Goal: Task Accomplishment & Management: Manage account settings

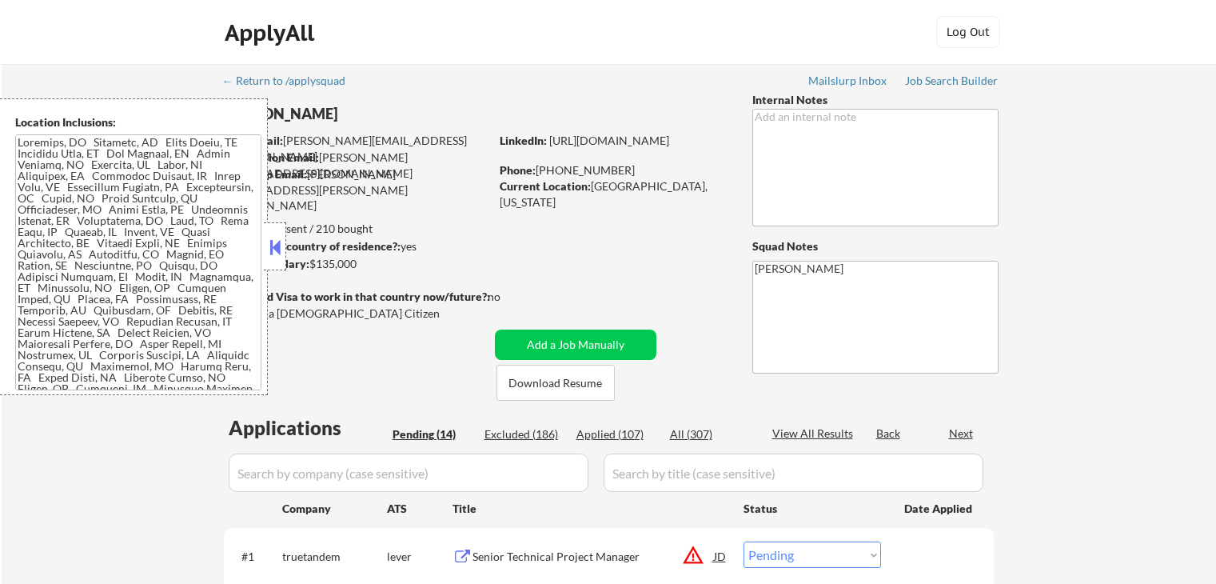
select select ""pending""
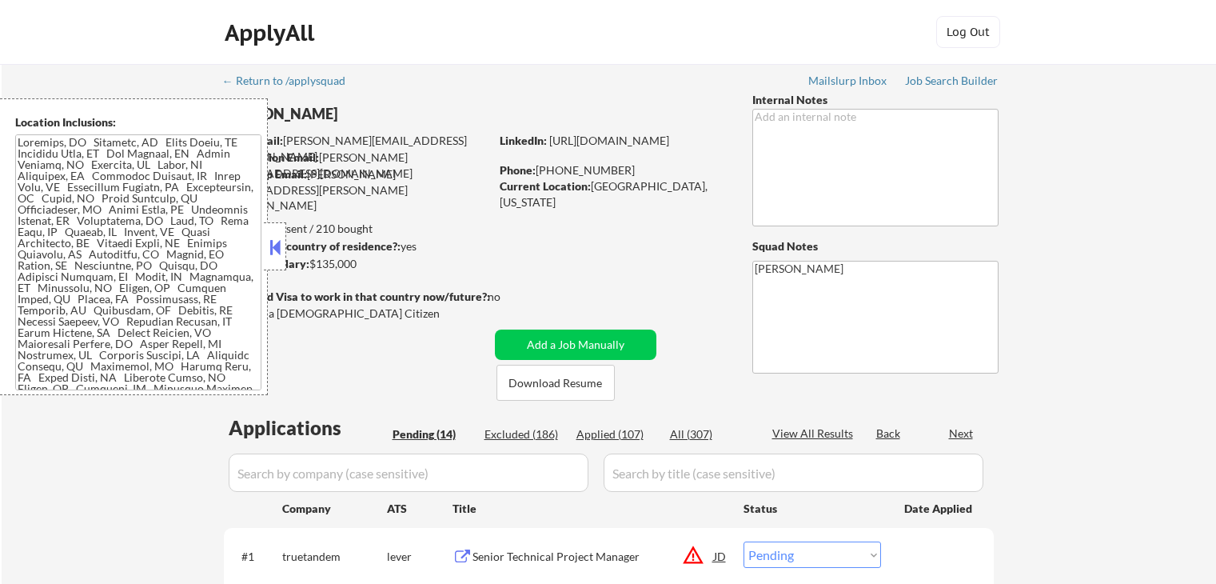
select select ""pending""
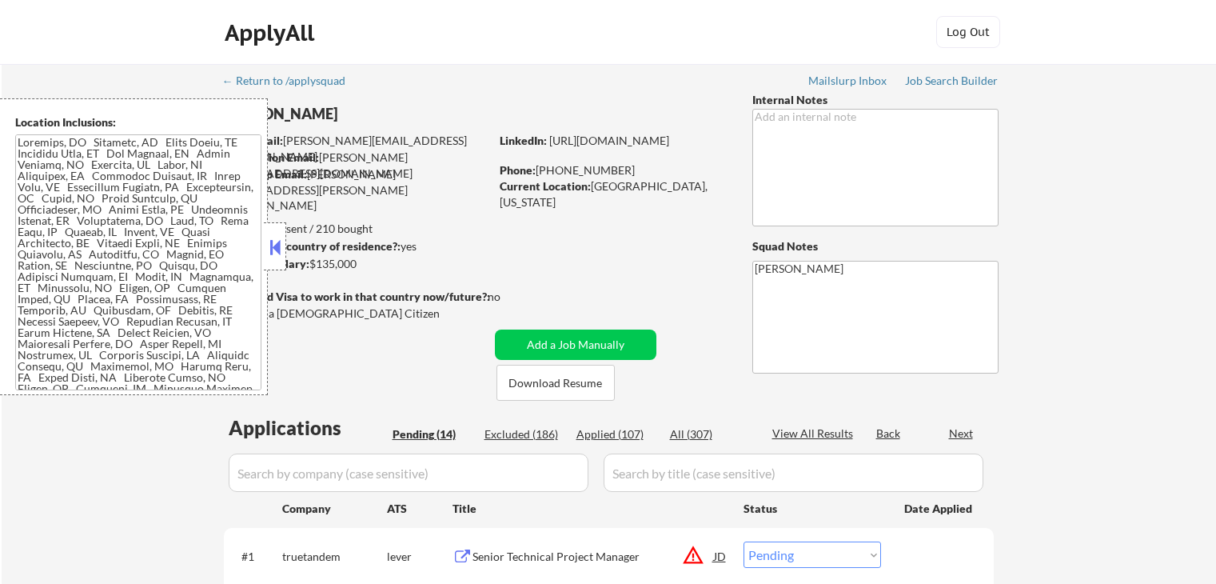
select select ""pending""
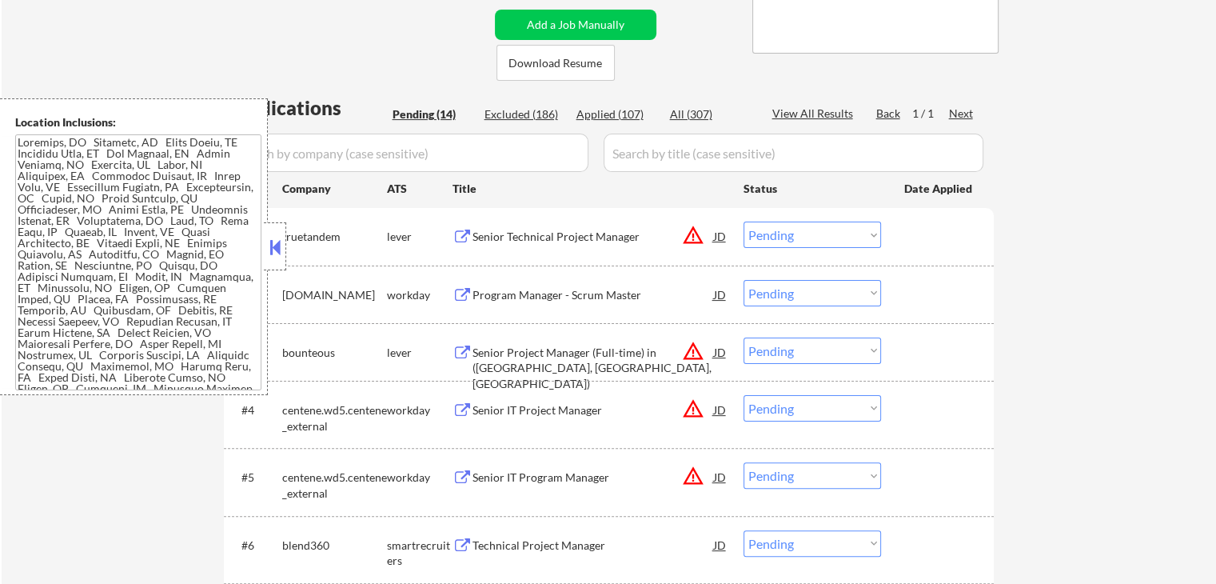
scroll to position [39, 0]
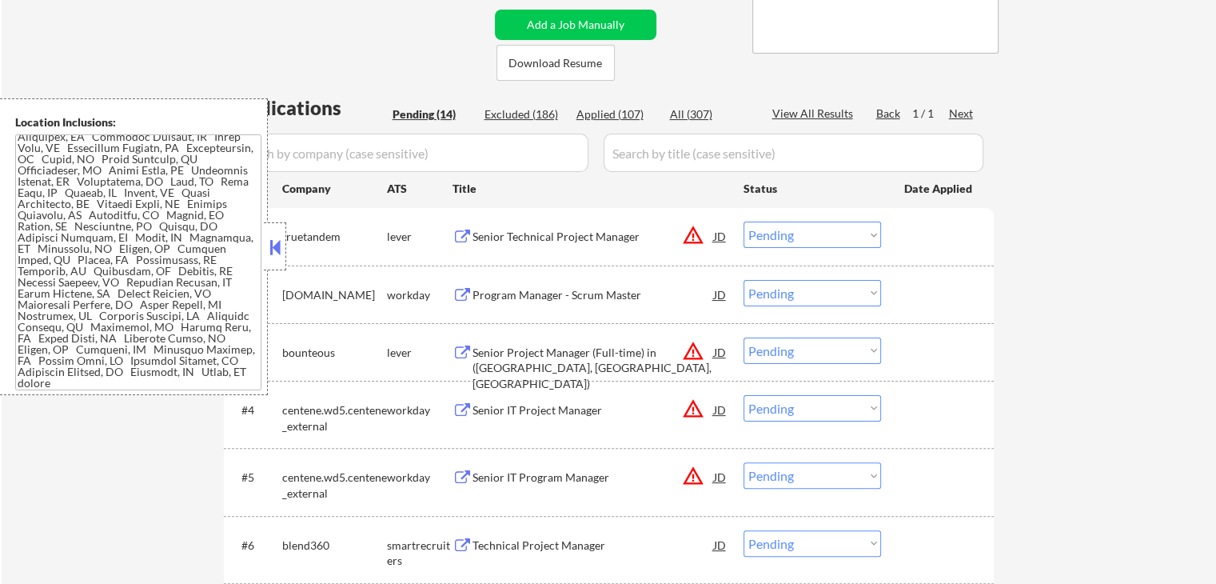
click at [806, 225] on select "Choose an option... Pending Applied Excluded (Questions) Excluded (Expired) Exc…" at bounding box center [813, 235] width 138 height 26
click at [744, 222] on select "Choose an option... Pending Applied Excluded (Questions) Excluded (Expired) Exc…" at bounding box center [813, 235] width 138 height 26
click at [1024, 322] on div "← Return to /applysquad Mailslurp Inbox Job Search Builder [PERSON_NAME] User E…" at bounding box center [609, 443] width 1215 height 1398
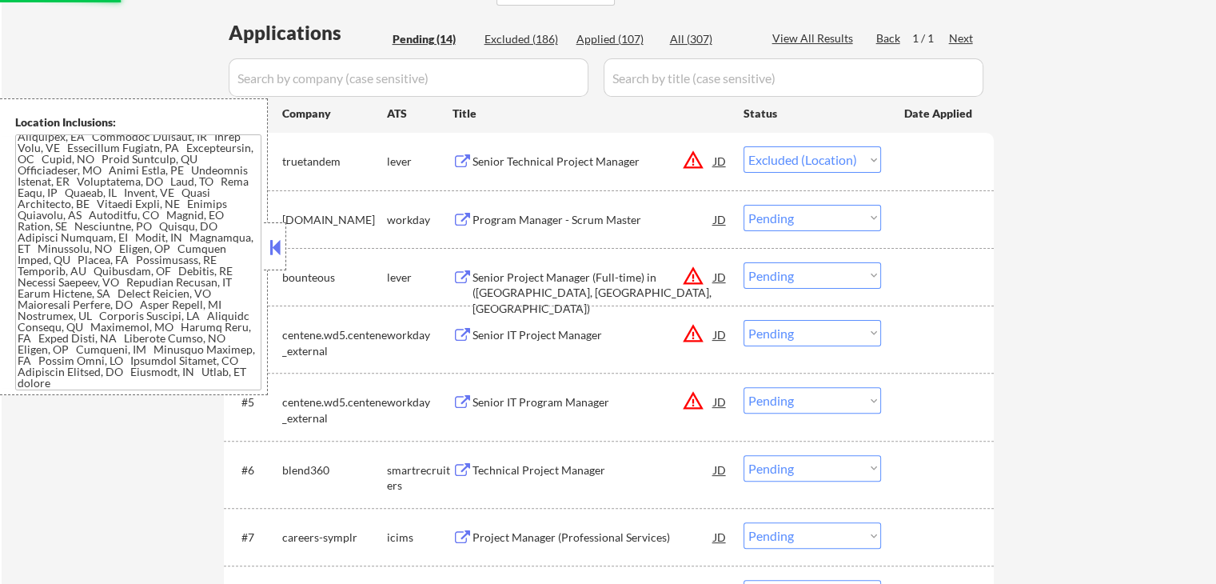
scroll to position [480, 0]
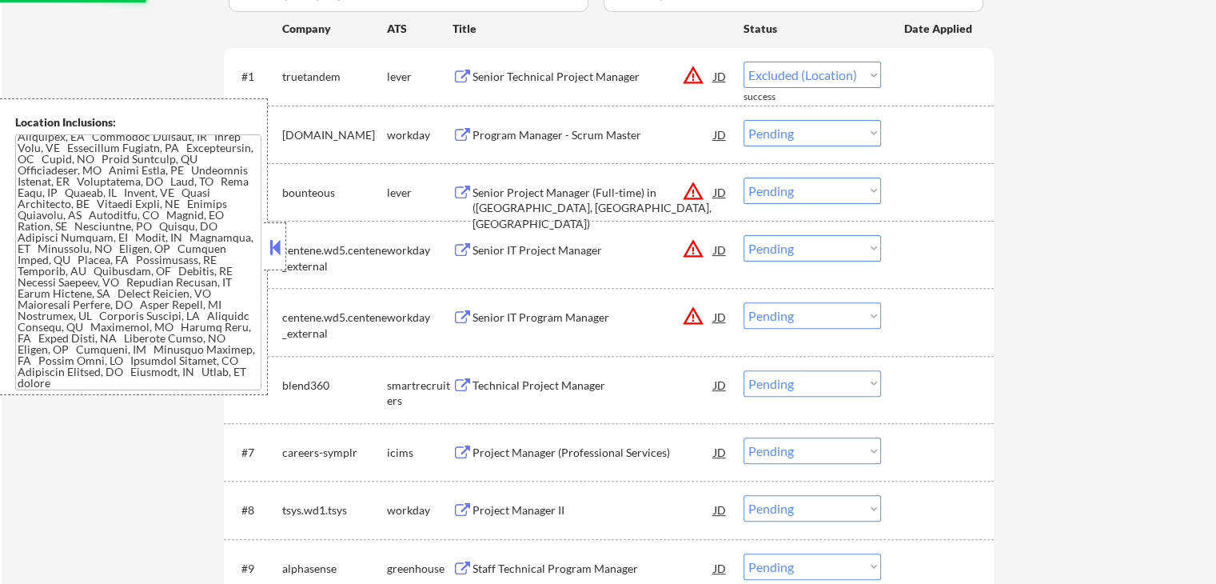
select select ""pending""
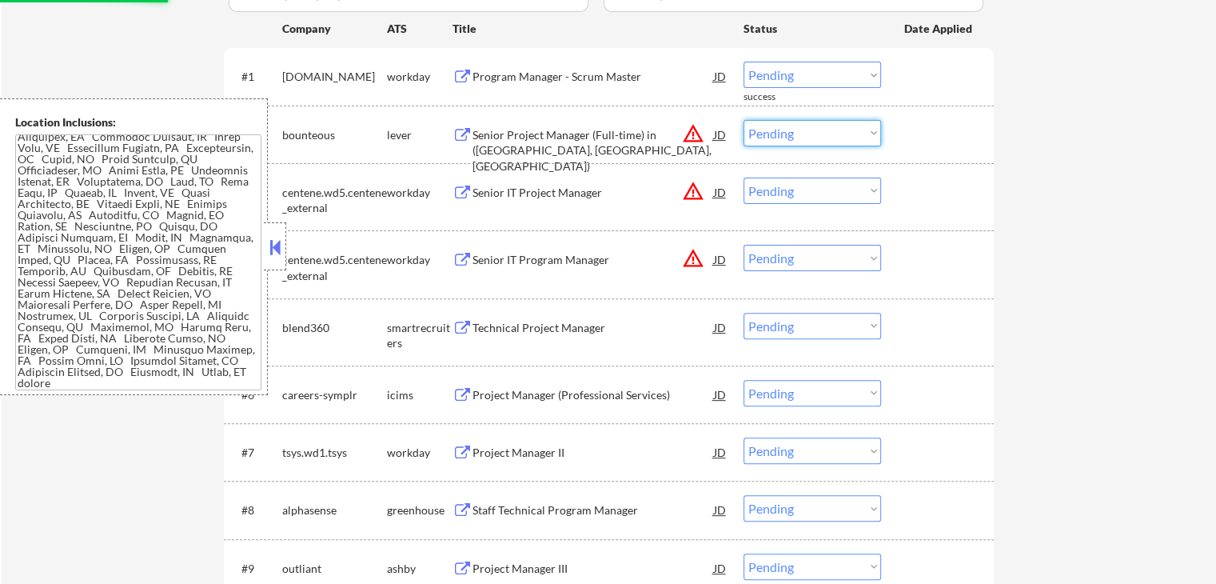
click at [816, 137] on select "Choose an option... Pending Applied Excluded (Questions) Excluded (Expired) Exc…" at bounding box center [813, 133] width 138 height 26
click at [744, 120] on select "Choose an option... Pending Applied Excluded (Questions) Excluded (Expired) Exc…" at bounding box center [813, 133] width 138 height 26
click at [990, 213] on div "#3 centene.wd5.centene_external workday Senior IT Project Manager JD warning_am…" at bounding box center [609, 196] width 770 height 67
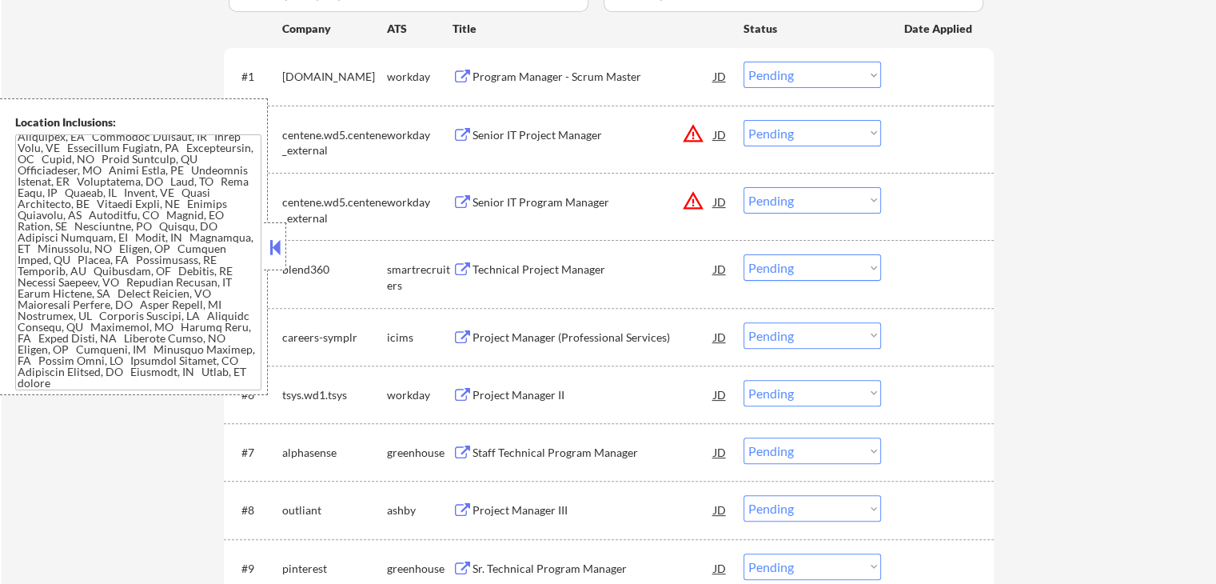
click at [816, 142] on select "Choose an option... Pending Applied Excluded (Questions) Excluded (Expired) Exc…" at bounding box center [813, 133] width 138 height 26
click at [744, 120] on select "Choose an option... Pending Applied Excluded (Questions) Excluded (Expired) Exc…" at bounding box center [813, 133] width 138 height 26
click at [1031, 220] on div "← Return to /applysquad Mailslurp Inbox Job Search Builder [PERSON_NAME] User E…" at bounding box center [609, 225] width 1215 height 1282
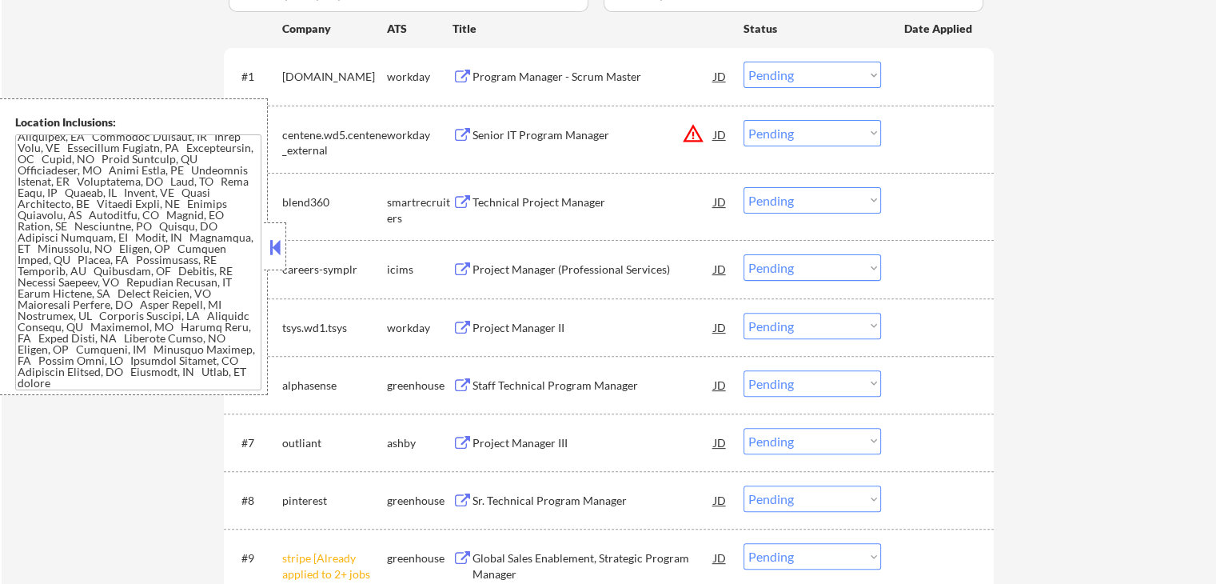
click at [830, 135] on select "Choose an option... Pending Applied Excluded (Questions) Excluded (Expired) Exc…" at bounding box center [813, 133] width 138 height 26
click at [744, 120] on select "Choose an option... Pending Applied Excluded (Questions) Excluded (Expired) Exc…" at bounding box center [813, 133] width 138 height 26
click at [1014, 212] on div "← Return to /applysquad Mailslurp Inbox Job Search Builder [PERSON_NAME] User E…" at bounding box center [609, 191] width 1215 height 1215
select select ""pending""
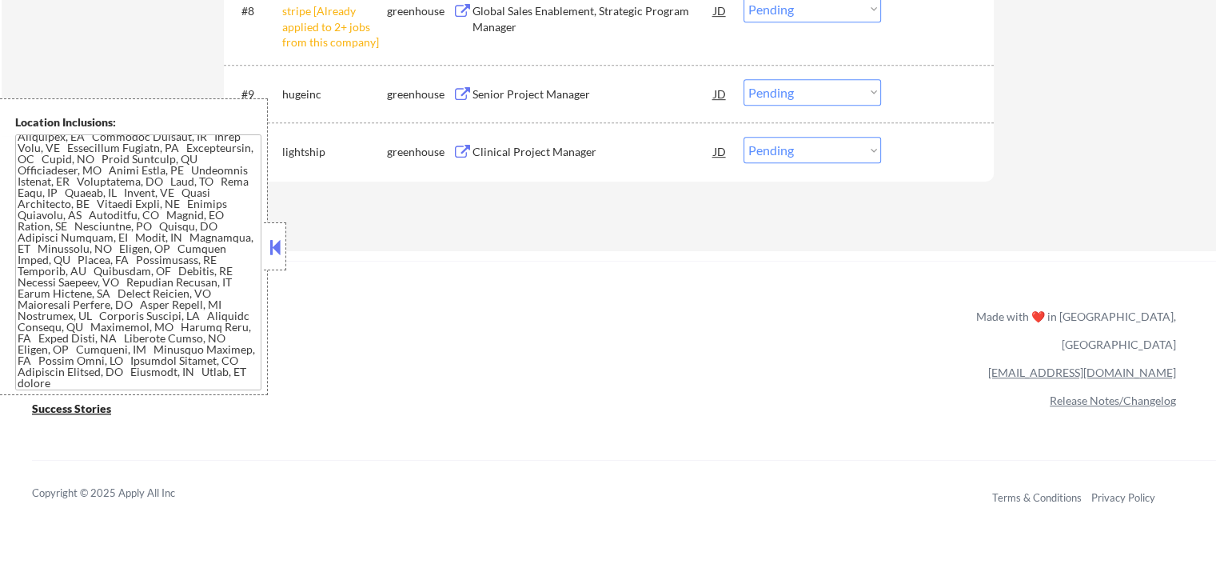
scroll to position [800, 0]
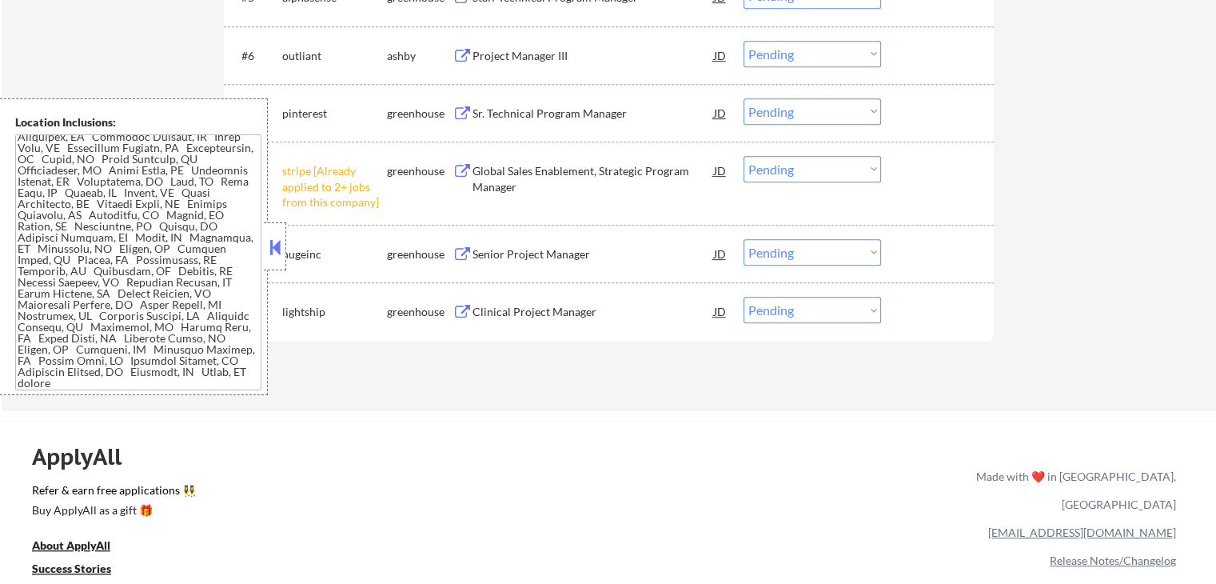
click at [810, 178] on select "Choose an option... Pending Applied Excluded (Questions) Excluded (Expired) Exc…" at bounding box center [813, 169] width 138 height 26
click at [744, 156] on select "Choose an option... Pending Applied Excluded (Questions) Excluded (Expired) Exc…" at bounding box center [813, 169] width 138 height 26
select select ""pending""
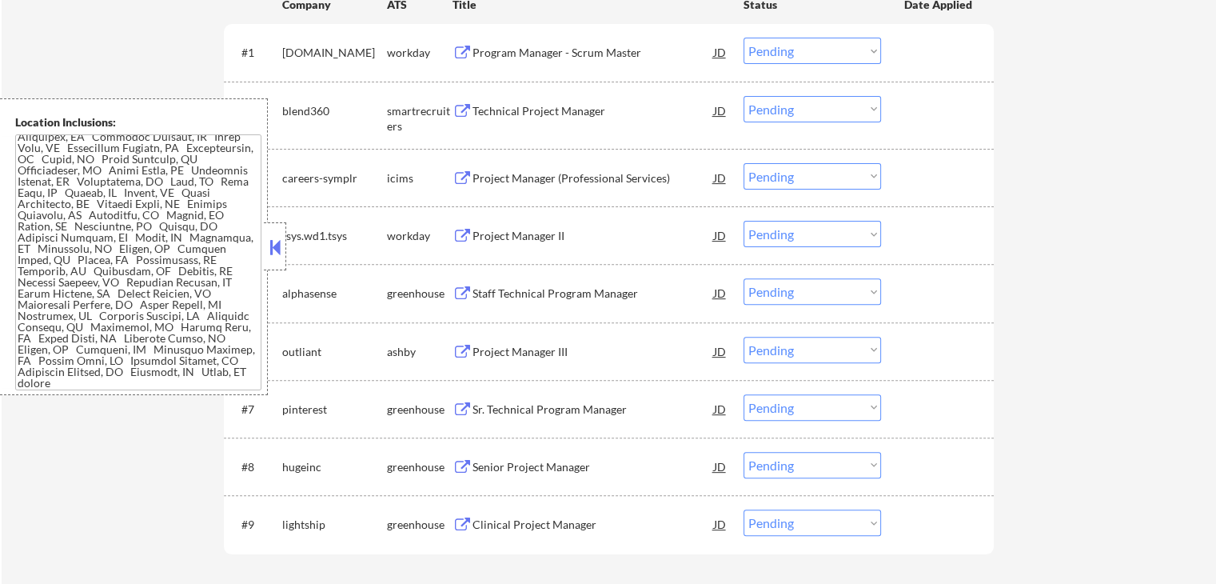
scroll to position [480, 0]
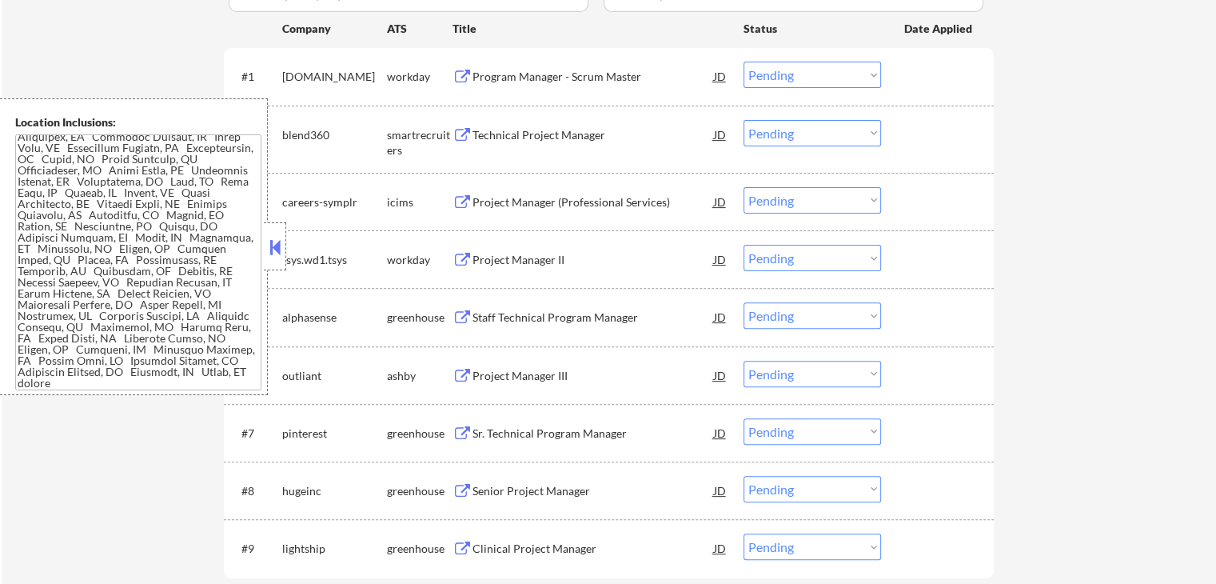
click at [585, 139] on div "Technical Project Manager" at bounding box center [593, 135] width 241 height 16
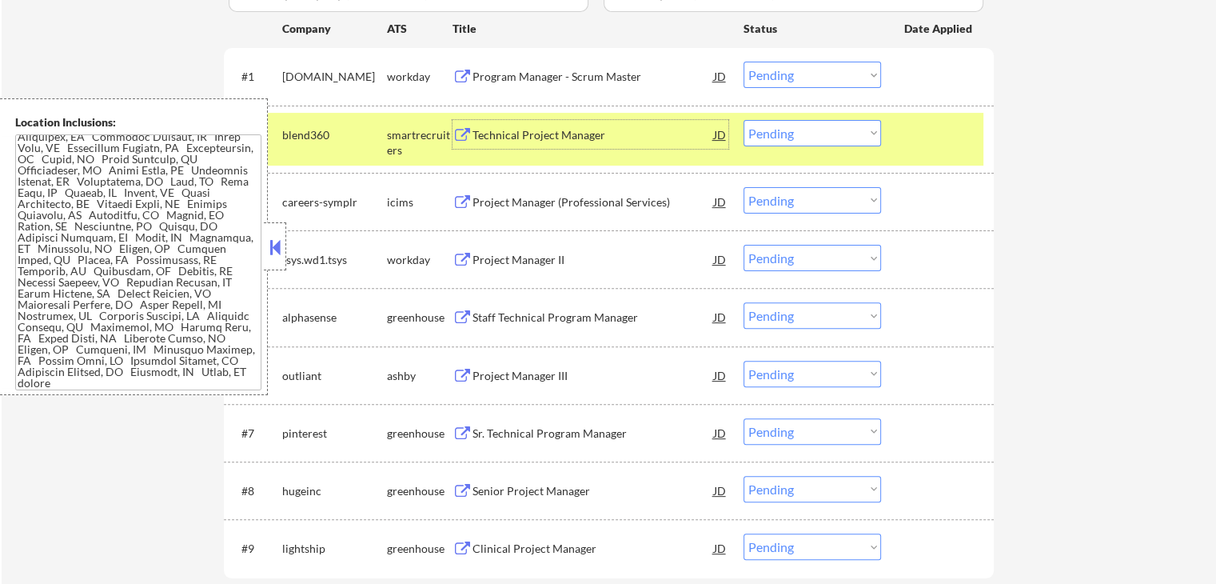
drag, startPoint x: 840, startPoint y: 129, endPoint x: 831, endPoint y: 139, distance: 13.6
click at [840, 129] on select "Choose an option... Pending Applied Excluded (Questions) Excluded (Expired) Exc…" at bounding box center [813, 133] width 138 height 26
click at [744, 120] on select "Choose an option... Pending Applied Excluded (Questions) Excluded (Expired) Exc…" at bounding box center [813, 133] width 138 height 26
click at [1010, 190] on div "← Return to /applysquad Mailslurp Inbox Job Search Builder [PERSON_NAME] User E…" at bounding box center [609, 116] width 1215 height 1064
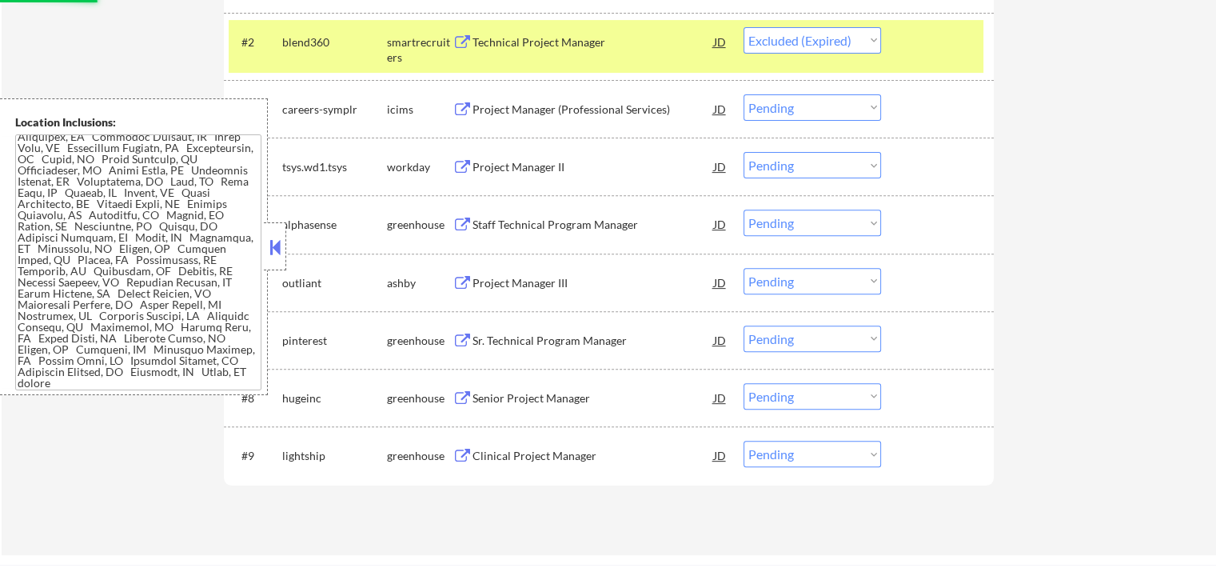
scroll to position [640, 0]
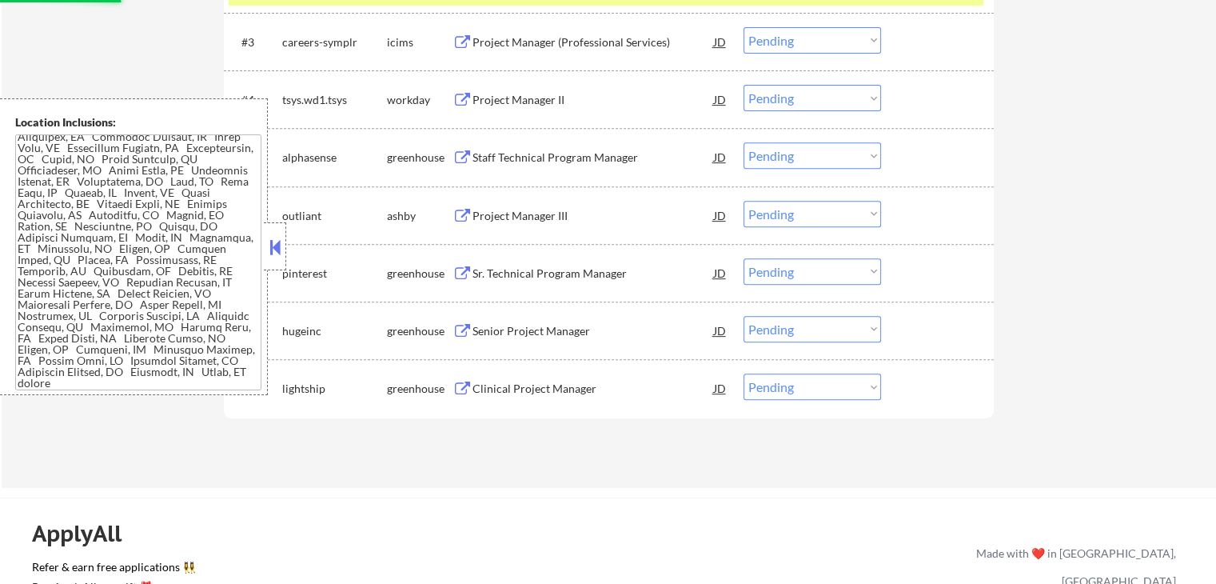
click at [585, 154] on div "Staff Technical Program Manager" at bounding box center [593, 158] width 241 height 16
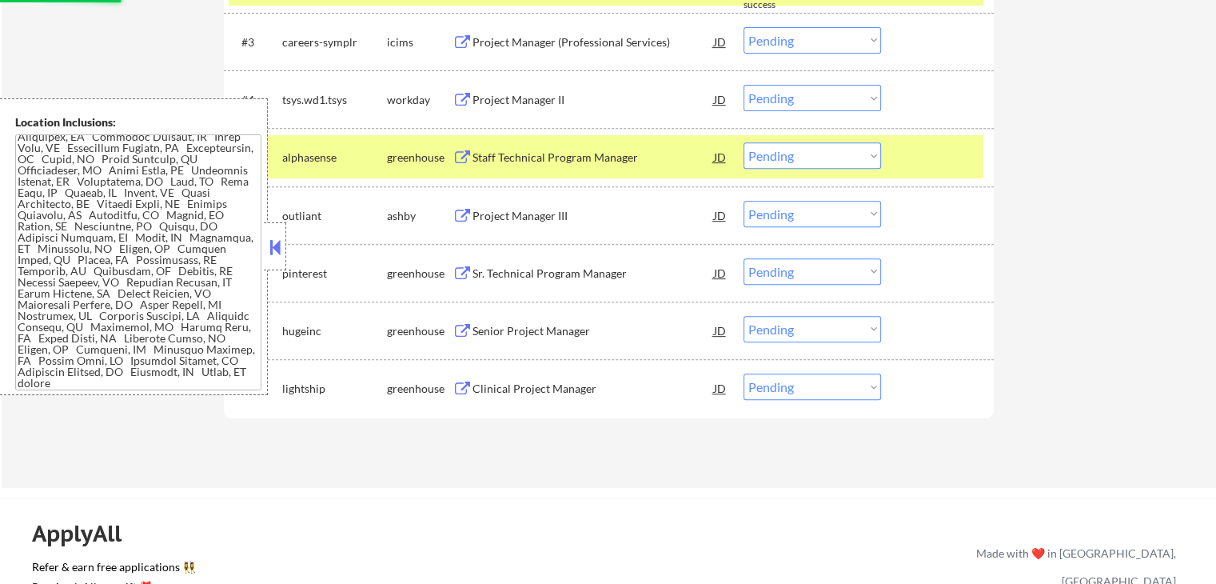
select select ""pending""
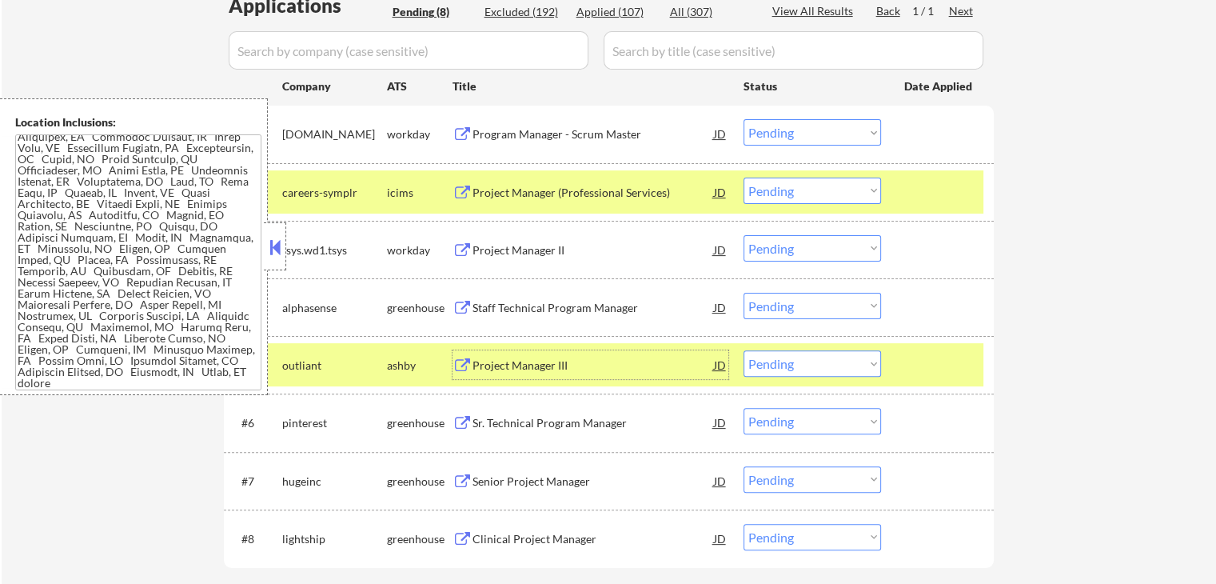
scroll to position [400, 0]
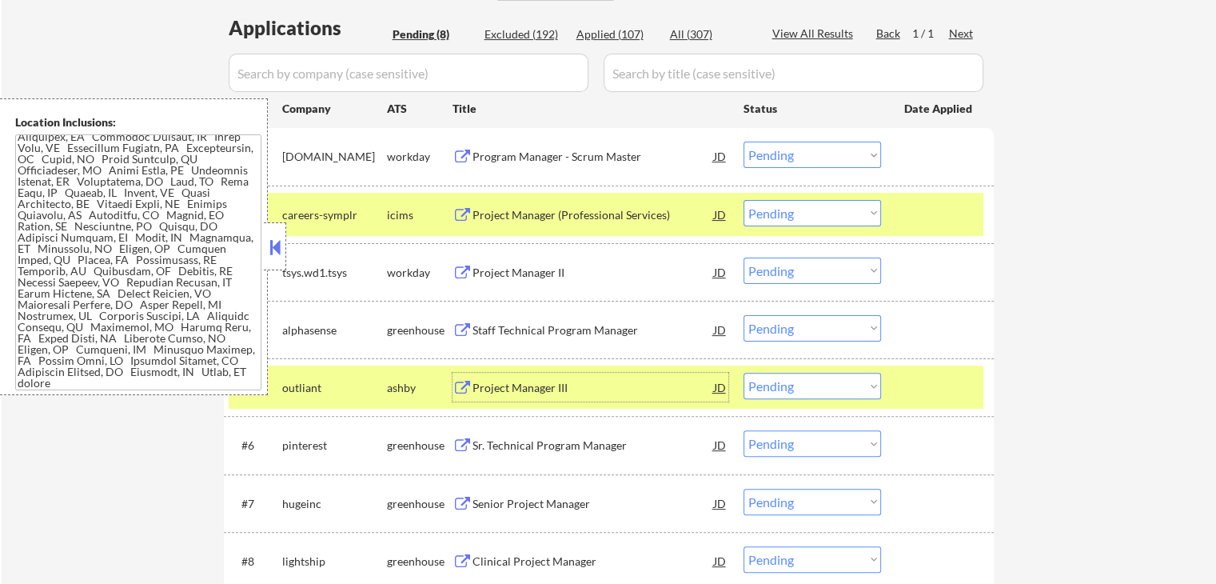
click at [592, 154] on div "Program Manager - Scrum Master" at bounding box center [593, 157] width 241 height 16
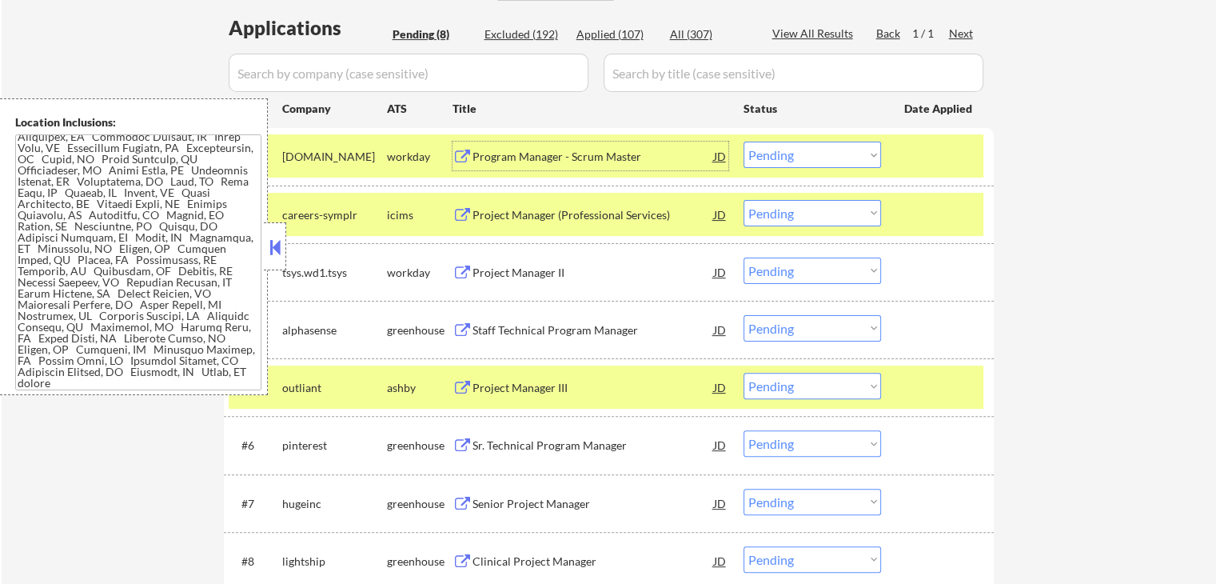
click at [605, 218] on div "Project Manager (Professional Services)" at bounding box center [593, 215] width 241 height 16
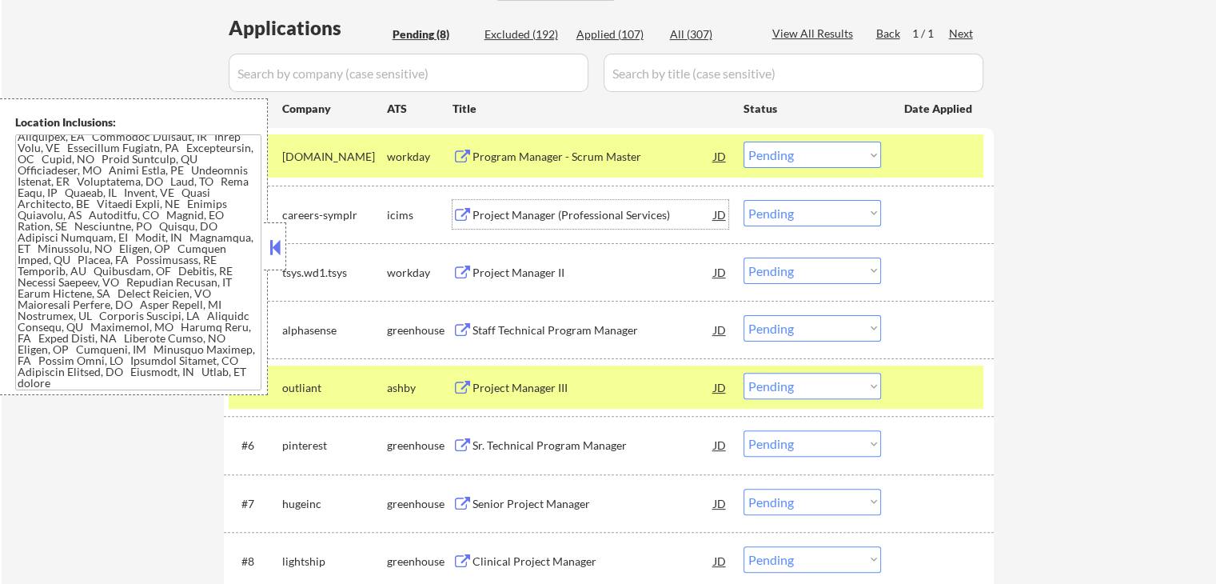
click at [792, 150] on select "Choose an option... Pending Applied Excluded (Questions) Excluded (Expired) Exc…" at bounding box center [813, 155] width 138 height 26
click at [744, 142] on select "Choose an option... Pending Applied Excluded (Questions) Excluded (Expired) Exc…" at bounding box center [813, 155] width 138 height 26
click at [616, 269] on div "Project Manager II" at bounding box center [593, 273] width 241 height 16
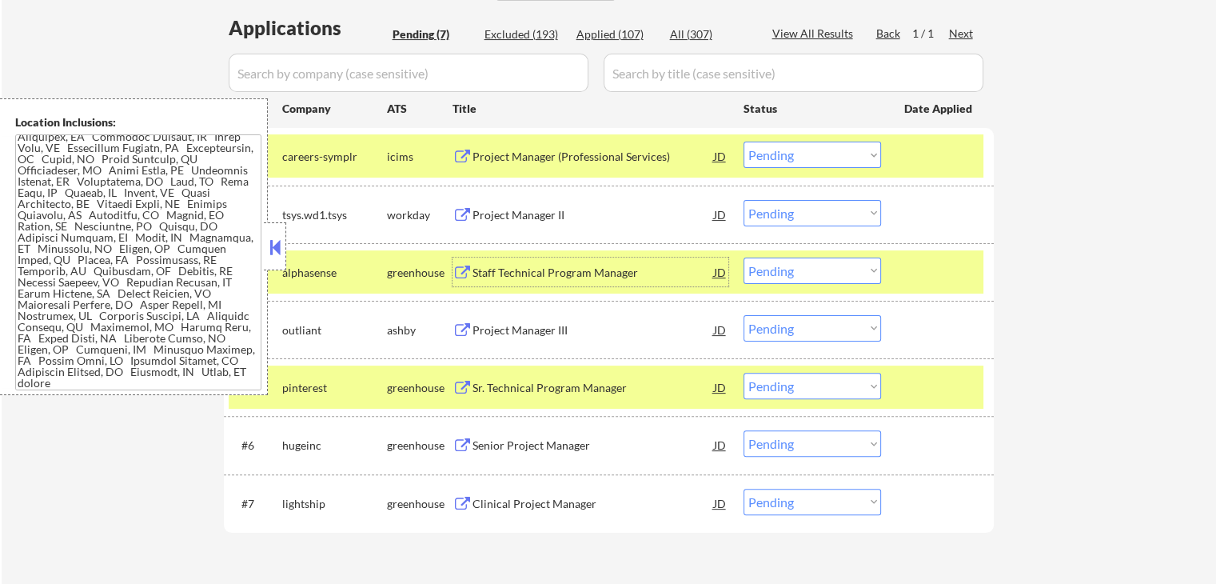
drag, startPoint x: 816, startPoint y: 154, endPoint x: 816, endPoint y: 164, distance: 9.6
click at [816, 154] on select "Choose an option... Pending Applied Excluded (Questions) Excluded (Expired) Exc…" at bounding box center [813, 155] width 138 height 26
click at [744, 142] on select "Choose an option... Pending Applied Excluded (Questions) Excluded (Expired) Exc…" at bounding box center [813, 155] width 138 height 26
click at [604, 269] on div "Staff Technical Program Manager" at bounding box center [593, 273] width 241 height 16
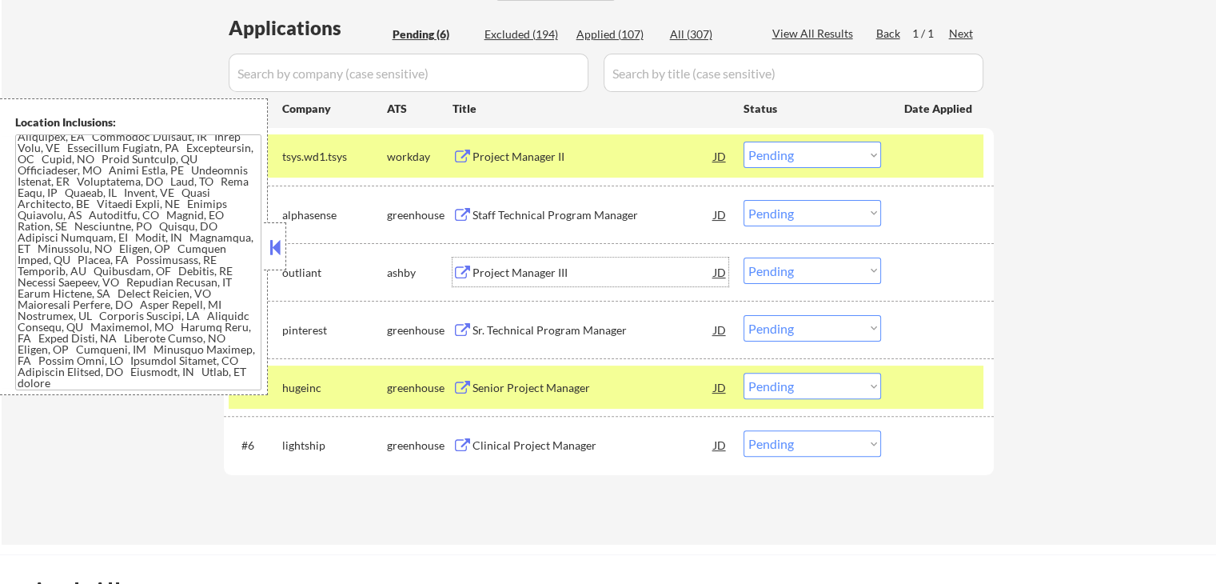
drag, startPoint x: 793, startPoint y: 150, endPoint x: 796, endPoint y: 166, distance: 16.2
click at [793, 151] on select "Choose an option... Pending Applied Excluded (Questions) Excluded (Expired) Exc…" at bounding box center [813, 155] width 138 height 26
click at [744, 142] on select "Choose an option... Pending Applied Excluded (Questions) Excluded (Expired) Exc…" at bounding box center [813, 155] width 138 height 26
click at [549, 273] on div "Project Manager III" at bounding box center [593, 273] width 241 height 16
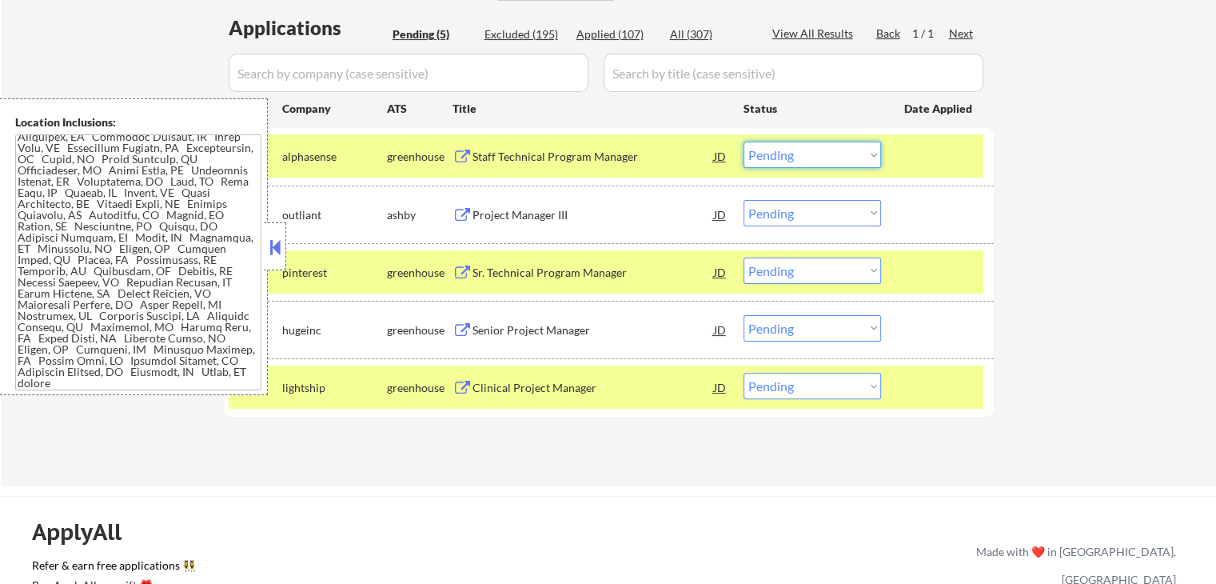
click at [803, 154] on select "Choose an option... Pending Applied Excluded (Questions) Excluded (Expired) Exc…" at bounding box center [813, 155] width 138 height 26
click at [744, 142] on select "Choose an option... Pending Applied Excluded (Questions) Excluded (Expired) Exc…" at bounding box center [813, 155] width 138 height 26
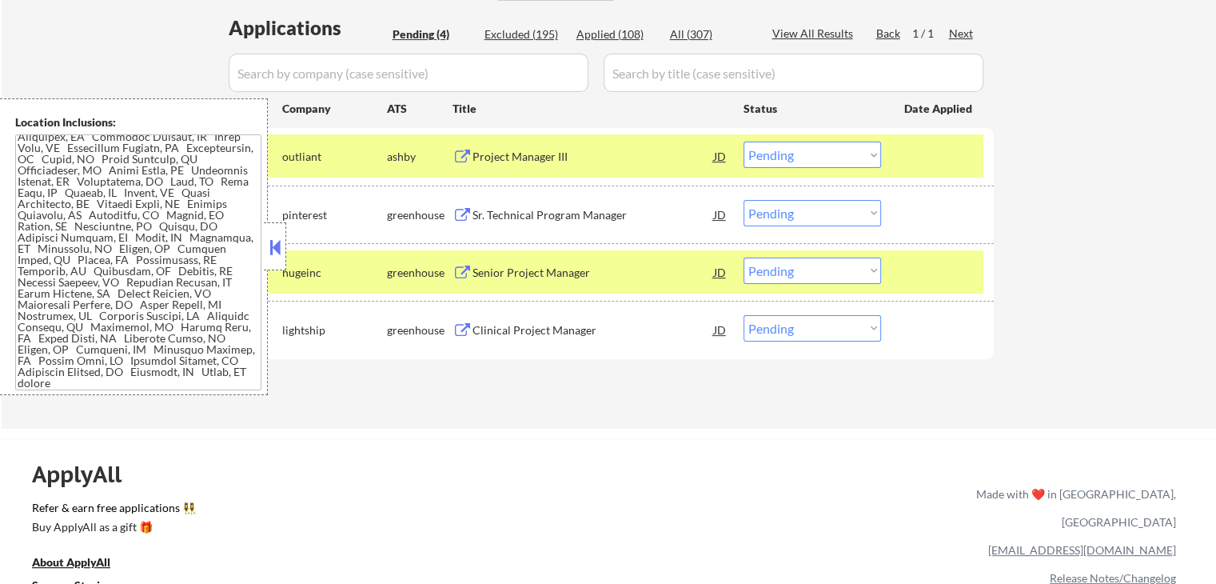
click at [592, 209] on div "Sr. Technical Program Manager" at bounding box center [593, 215] width 241 height 16
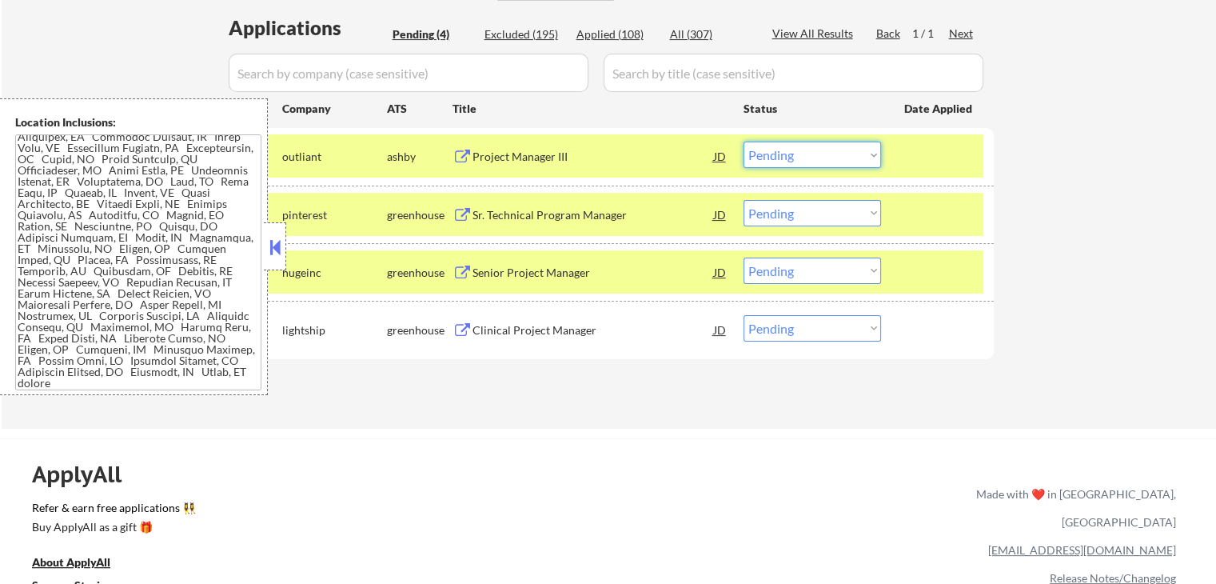
drag, startPoint x: 821, startPoint y: 153, endPoint x: 806, endPoint y: 166, distance: 20.4
click at [816, 153] on select "Choose an option... Pending Applied Excluded (Questions) Excluded (Expired) Exc…" at bounding box center [813, 155] width 138 height 26
click at [744, 142] on select "Choose an option... Pending Applied Excluded (Questions) Excluded (Expired) Exc…" at bounding box center [813, 155] width 138 height 26
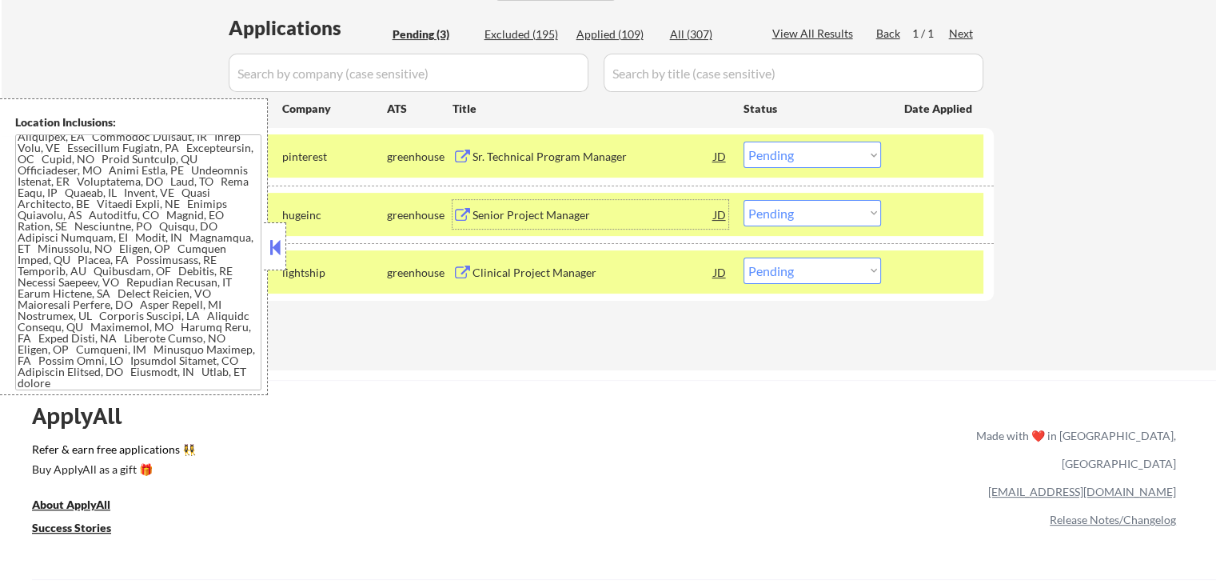
click at [580, 207] on div "Senior Project Manager" at bounding box center [593, 215] width 241 height 16
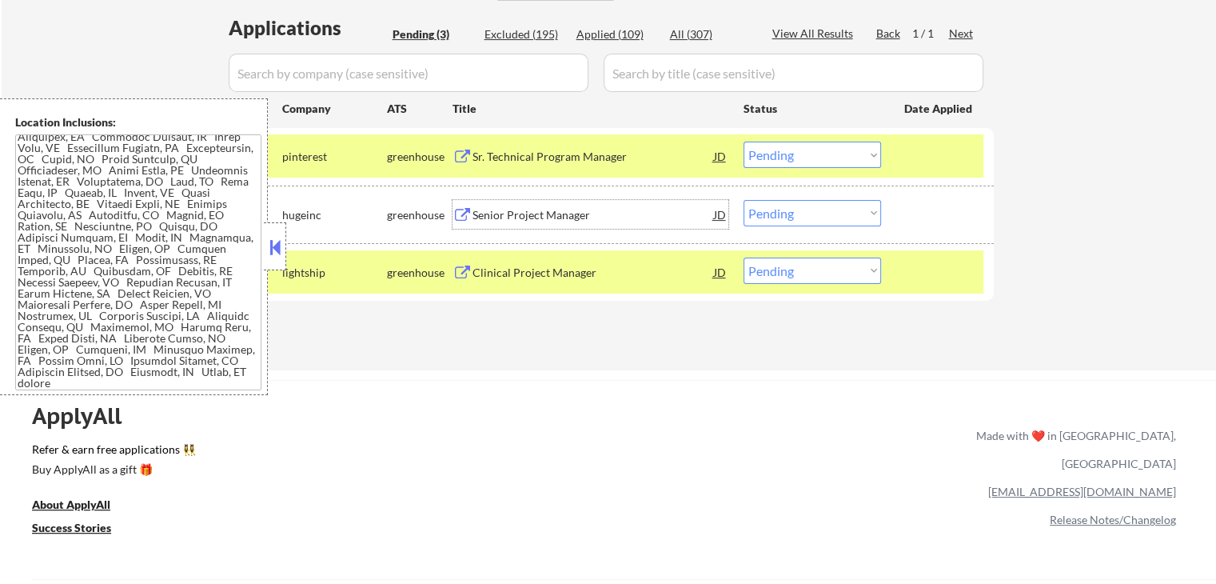
drag, startPoint x: 790, startPoint y: 154, endPoint x: 784, endPoint y: 166, distance: 12.9
click at [790, 154] on select "Choose an option... Pending Applied Excluded (Questions) Excluded (Expired) Exc…" at bounding box center [813, 155] width 138 height 26
click at [744, 142] on select "Choose an option... Pending Applied Excluded (Questions) Excluded (Expired) Exc…" at bounding box center [813, 155] width 138 height 26
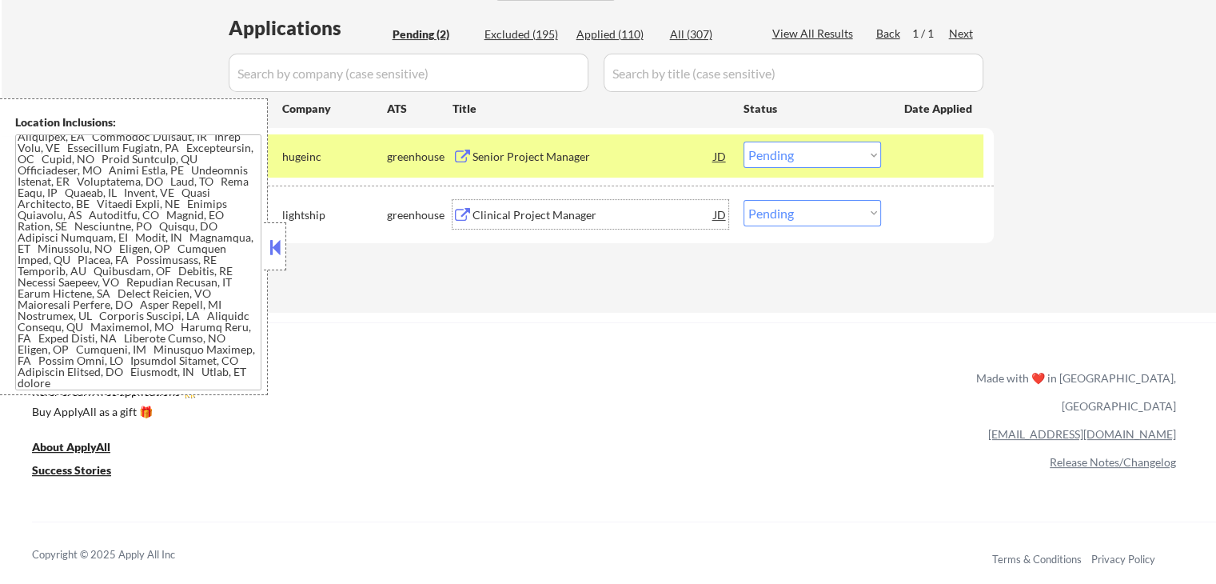
click at [583, 215] on div "Clinical Project Manager" at bounding box center [593, 215] width 241 height 16
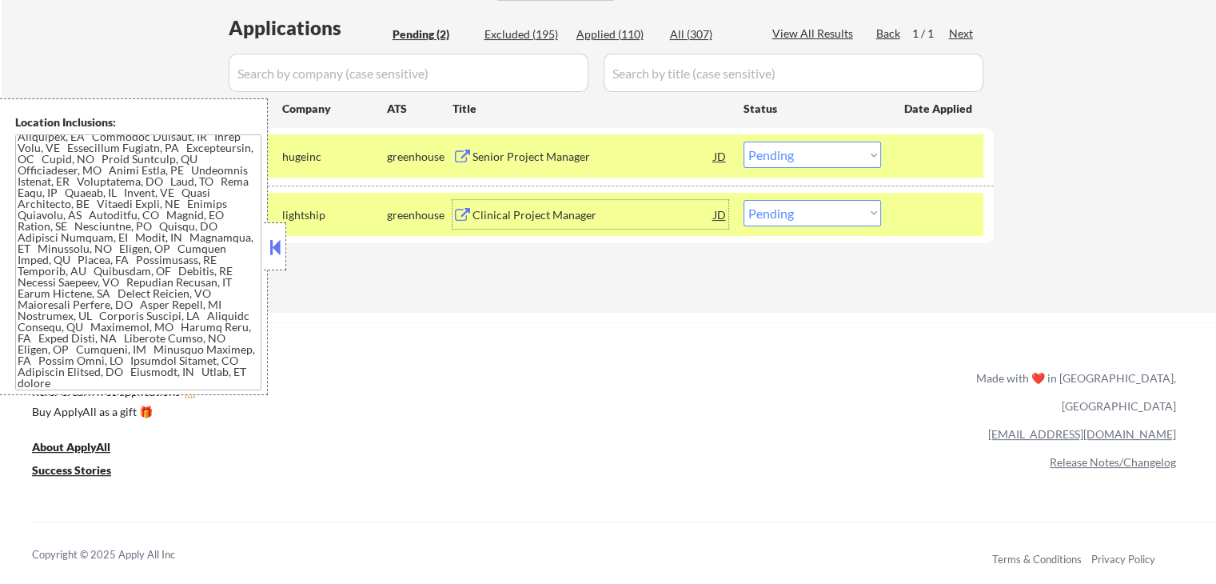
click at [775, 164] on select "Choose an option... Pending Applied Excluded (Questions) Excluded (Expired) Exc…" at bounding box center [813, 155] width 138 height 26
click at [744, 142] on select "Choose an option... Pending Applied Excluded (Questions) Excluded (Expired) Exc…" at bounding box center [813, 155] width 138 height 26
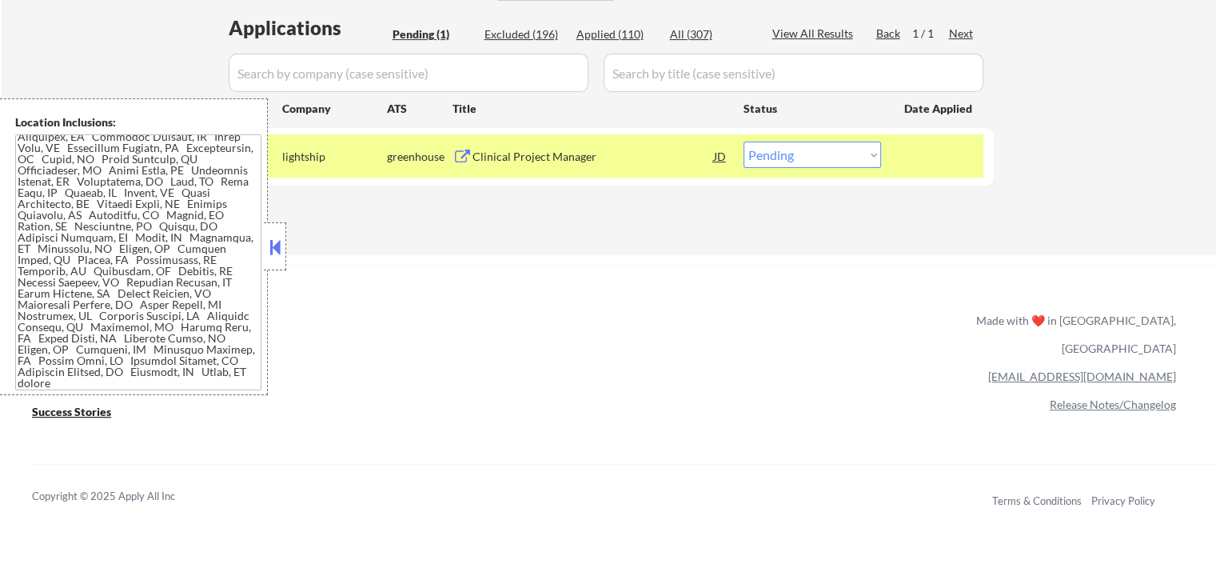
drag, startPoint x: 800, startPoint y: 152, endPoint x: 803, endPoint y: 162, distance: 10.1
click at [800, 152] on select "Choose an option... Pending Applied Excluded (Questions) Excluded (Expired) Exc…" at bounding box center [813, 155] width 138 height 26
select select ""excluded__bad_match_""
click at [744, 142] on select "Choose an option... Pending Applied Excluded (Questions) Excluded (Expired) Exc…" at bounding box center [813, 155] width 138 height 26
click at [783, 281] on div "ApplyAll Refer & earn free applications 👯‍♀️ Buy ApplyAll as a gift 🎁 About App…" at bounding box center [608, 402] width 1216 height 253
